Goal: Find specific page/section: Find specific page/section

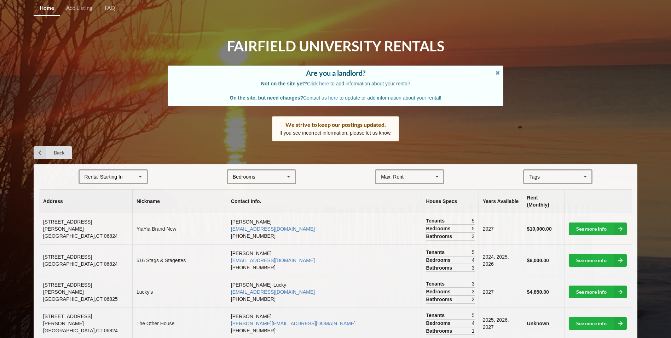
click at [128, 176] on div "Rental Starting In [DATE] 2026 2027 2028" at bounding box center [113, 176] width 69 height 15
click at [99, 214] on div "2027" at bounding box center [113, 215] width 67 height 13
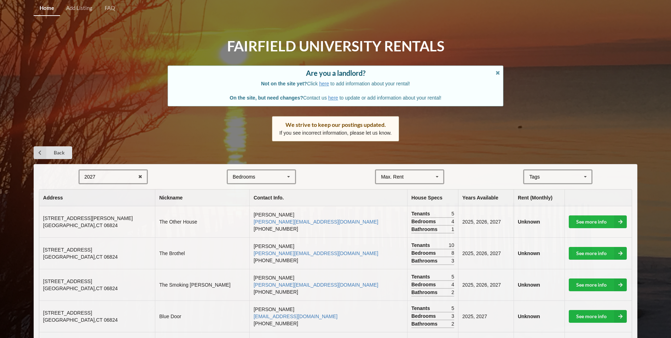
click at [126, 177] on div "2027 2025 2026 2027 2028" at bounding box center [113, 176] width 69 height 15
click at [93, 227] on span "2028" at bounding box center [90, 229] width 11 height 6
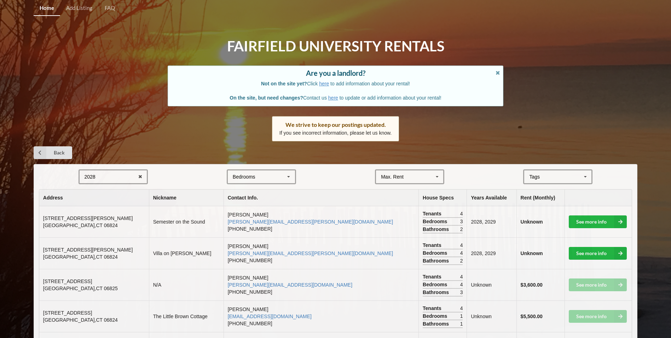
click at [100, 179] on div "2028 2025 2026 2027 2028" at bounding box center [113, 176] width 69 height 15
click at [99, 190] on div "2025" at bounding box center [113, 189] width 67 height 13
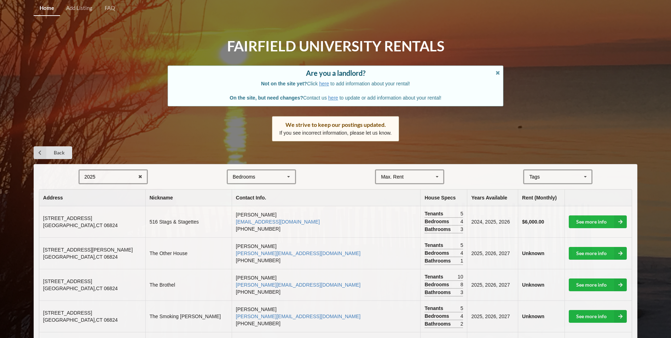
click at [102, 174] on div "2025 2025 2026 2027 2028" at bounding box center [113, 176] width 69 height 15
click at [180, 176] on form "2025 2025 2026 2027 2028 Bedrooms 1 2 3 4 5 6 7 8 Max. Rent $4,000 $5,000 $6,00…" at bounding box center [335, 176] width 593 height 15
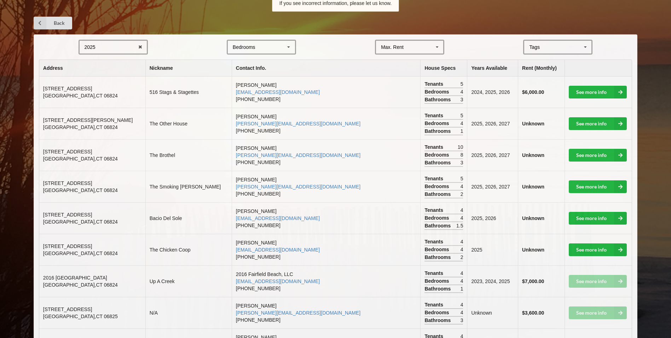
scroll to position [142, 0]
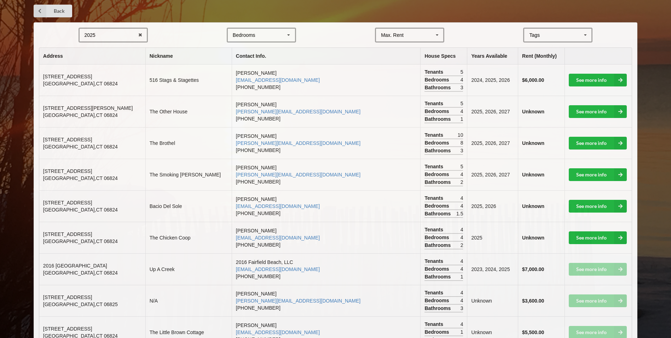
click at [120, 35] on div "2025 2025 2026 2027 2028" at bounding box center [113, 35] width 69 height 15
click at [107, 75] on div "2027" at bounding box center [113, 74] width 67 height 13
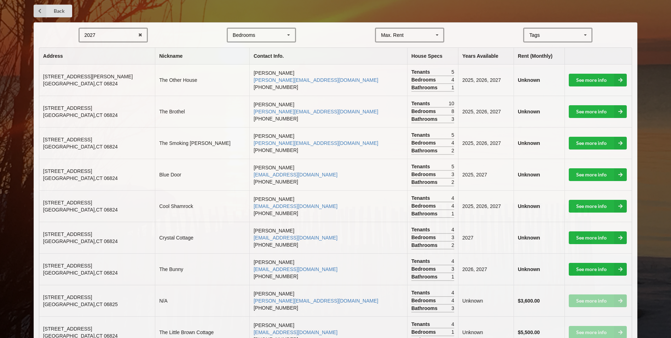
click at [116, 132] on td "[STREET_ADDRESS]" at bounding box center [97, 142] width 116 height 31
click at [110, 39] on div "2027 2025 2026 2027 2028" at bounding box center [113, 35] width 69 height 15
click at [109, 47] on div "2025" at bounding box center [113, 47] width 67 height 13
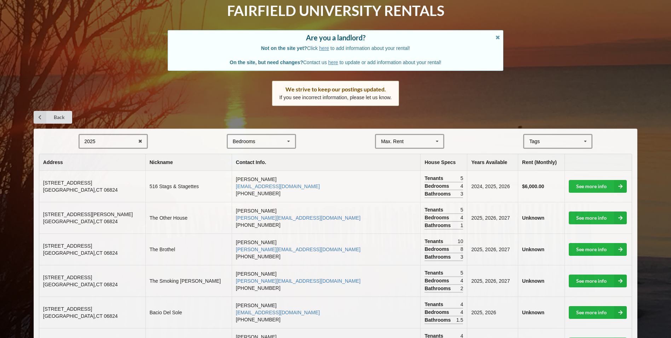
scroll to position [0, 0]
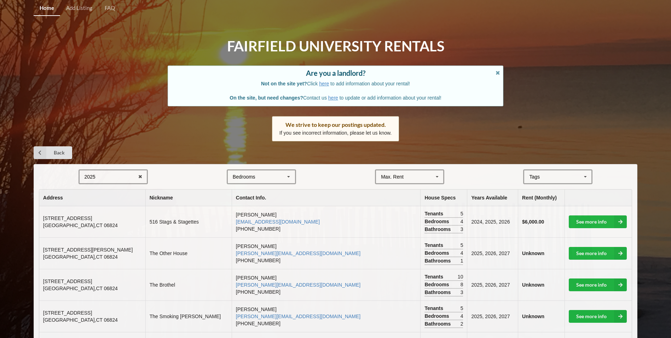
click at [50, 14] on link "Home" at bounding box center [47, 8] width 27 height 15
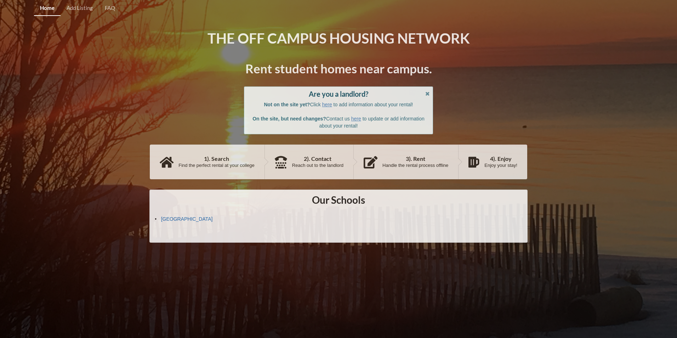
click at [180, 219] on link "[GEOGRAPHIC_DATA]" at bounding box center [187, 219] width 52 height 6
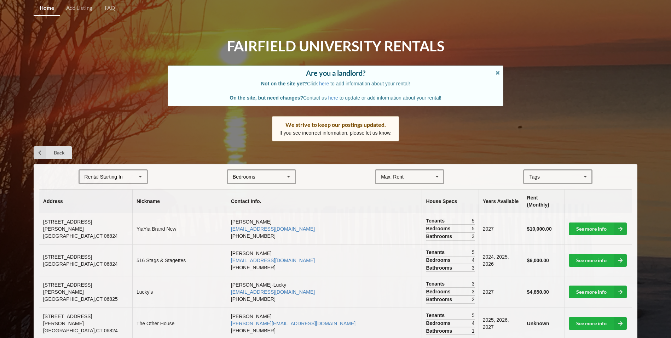
scroll to position [784, 0]
